Goal: Find specific page/section: Find specific page/section

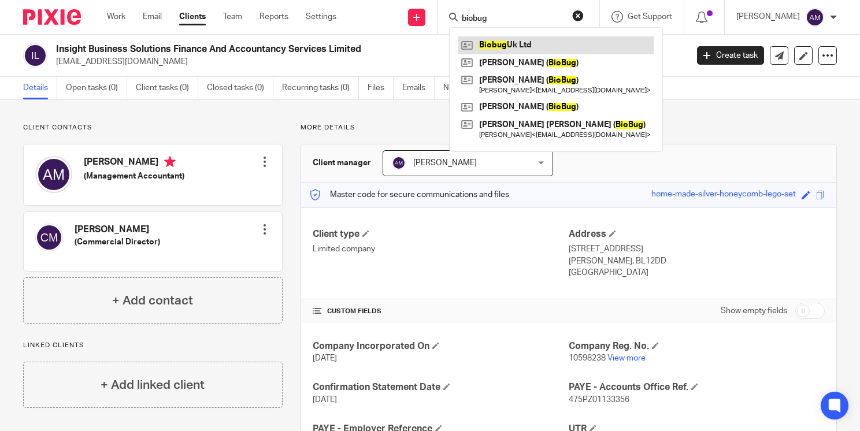
type input "biobug"
click at [527, 50] on link at bounding box center [555, 44] width 195 height 17
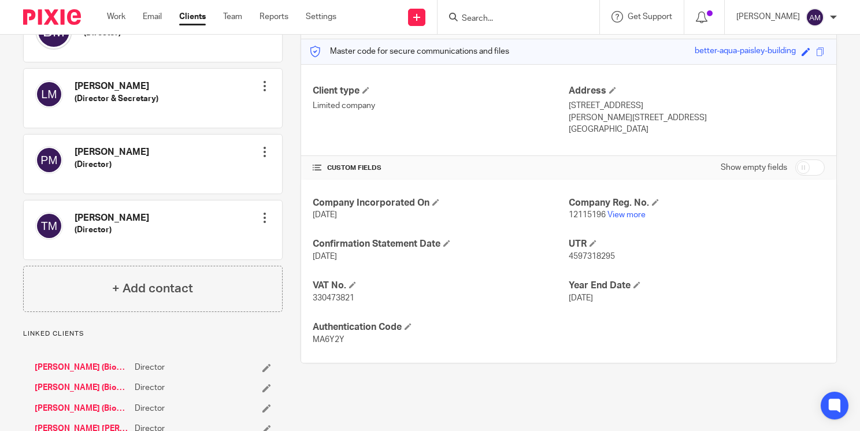
scroll to position [138, 0]
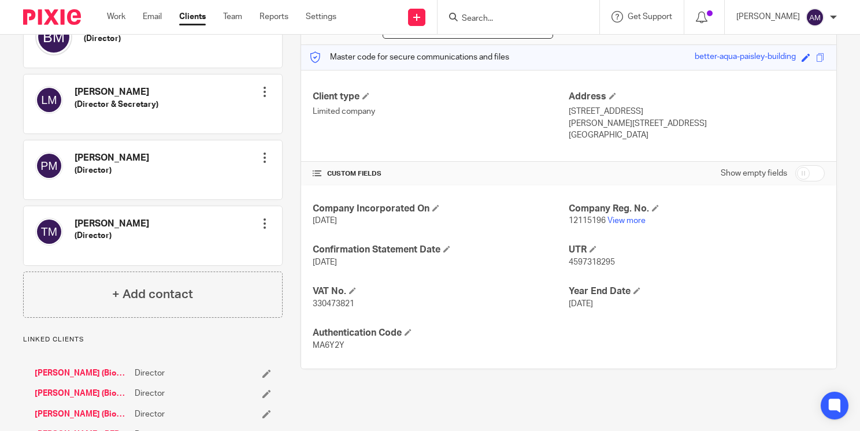
click at [113, 410] on link "[PERSON_NAME] (BioBug)" at bounding box center [82, 415] width 94 height 12
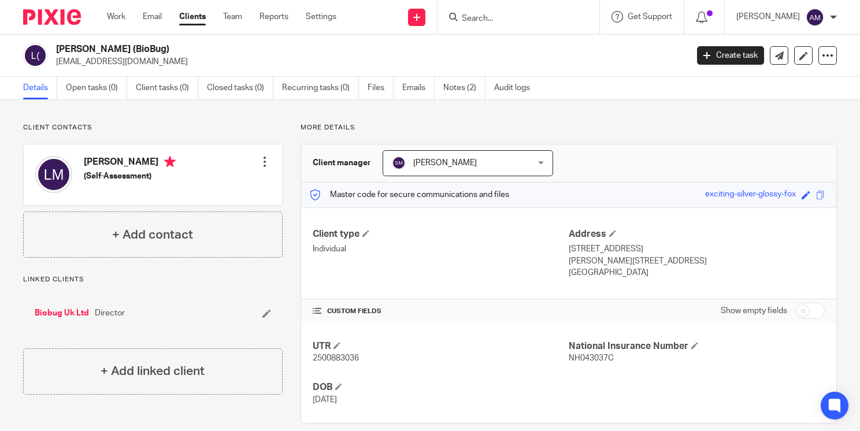
click at [55, 313] on link "Biobug Uk Ltd" at bounding box center [62, 313] width 54 height 12
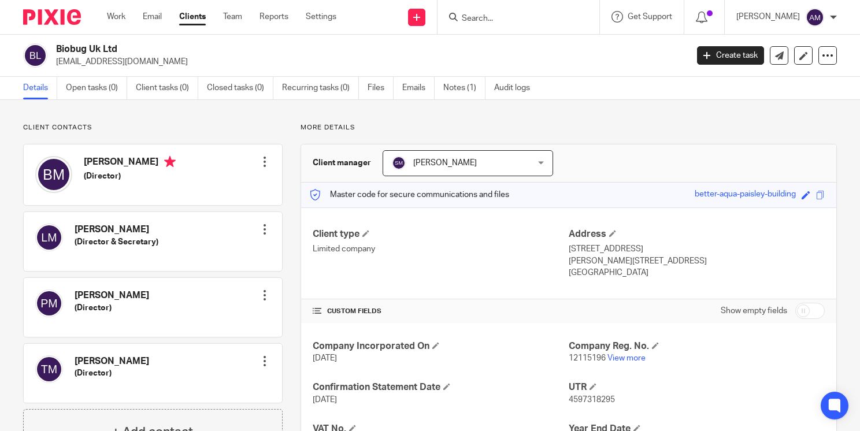
click at [103, 297] on h4 "[PERSON_NAME]" at bounding box center [112, 296] width 75 height 12
click at [34, 313] on div "Philip Morley (Director) Edit contact Create client from contact Export data Ma…" at bounding box center [153, 307] width 258 height 59
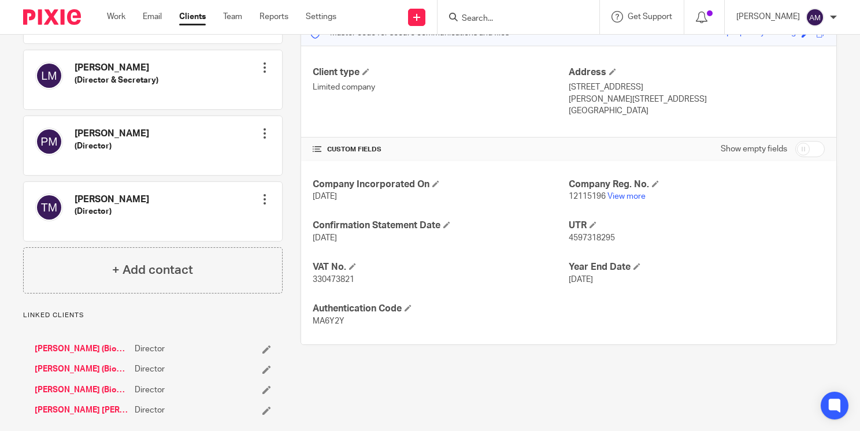
scroll to position [169, 0]
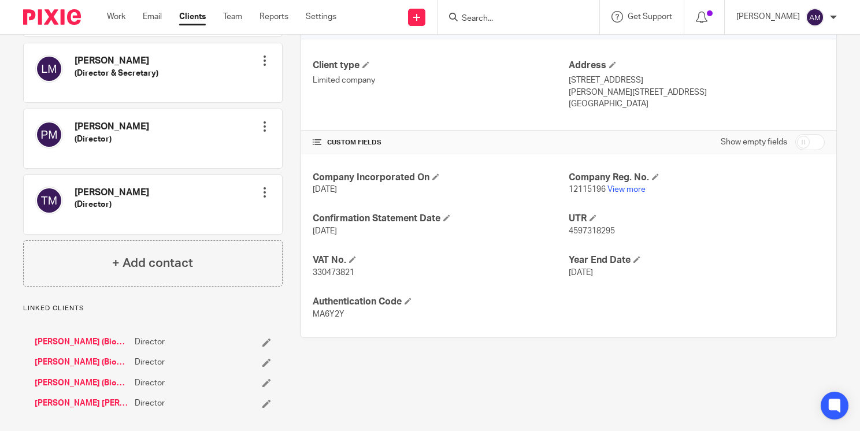
click at [77, 340] on link "[PERSON_NAME] (BioBug)" at bounding box center [82, 342] width 94 height 12
